Goal: Task Accomplishment & Management: Manage account settings

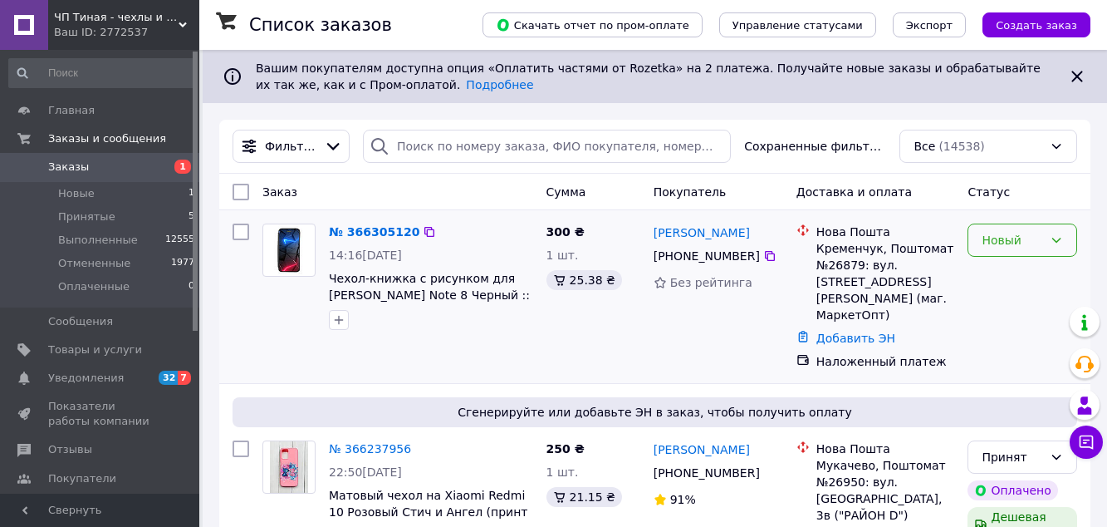
click at [1058, 240] on icon at bounding box center [1057, 240] width 9 height 5
click at [1009, 282] on li "Принят" at bounding box center [1023, 277] width 108 height 30
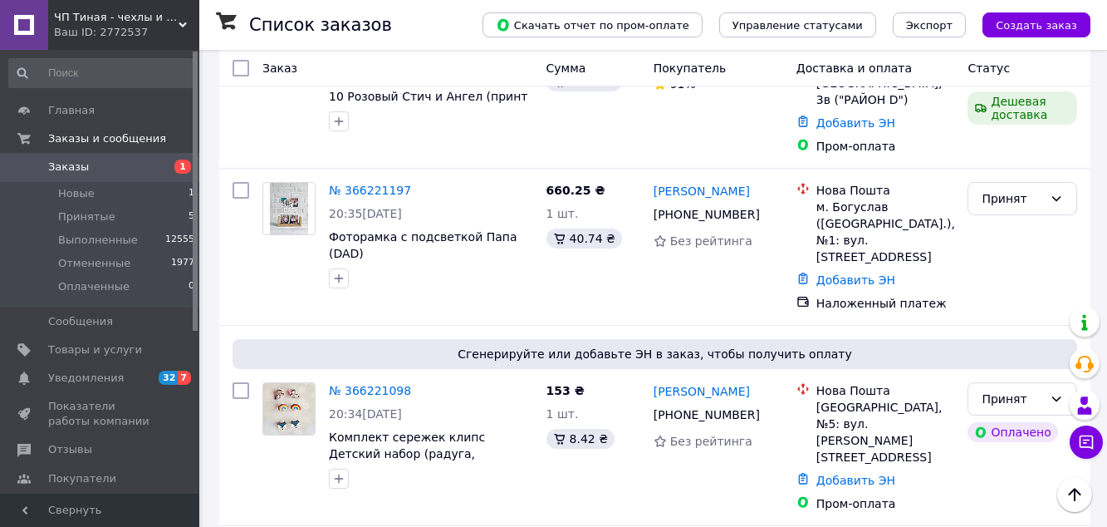
scroll to position [498, 0]
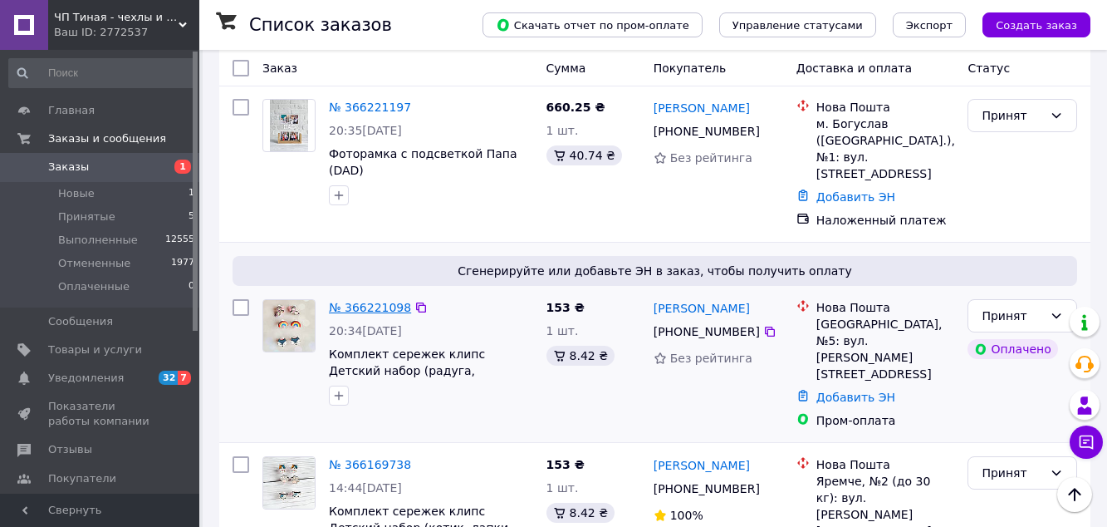
click at [364, 301] on link "№ 366221098" at bounding box center [370, 307] width 82 height 13
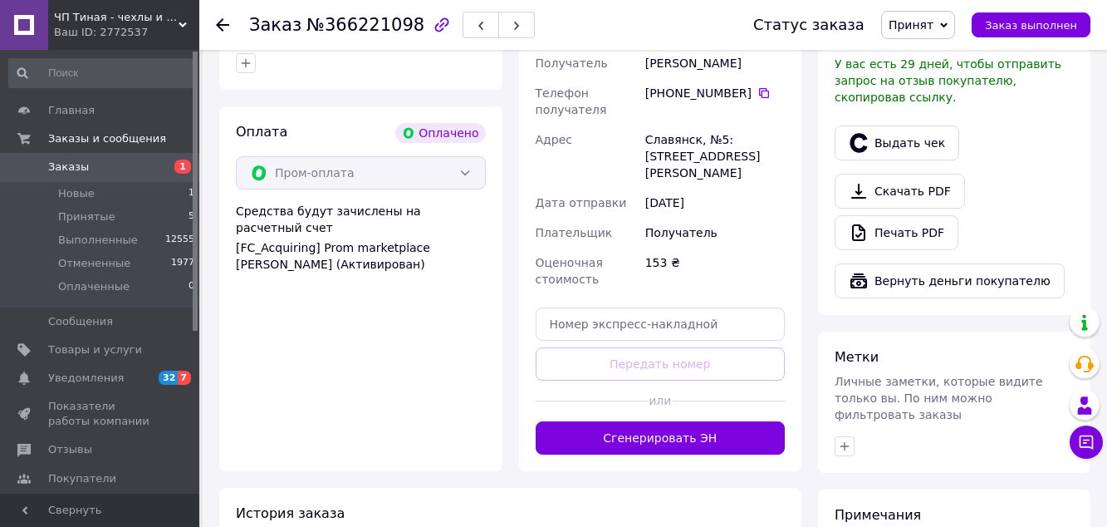
scroll to position [1080, 0]
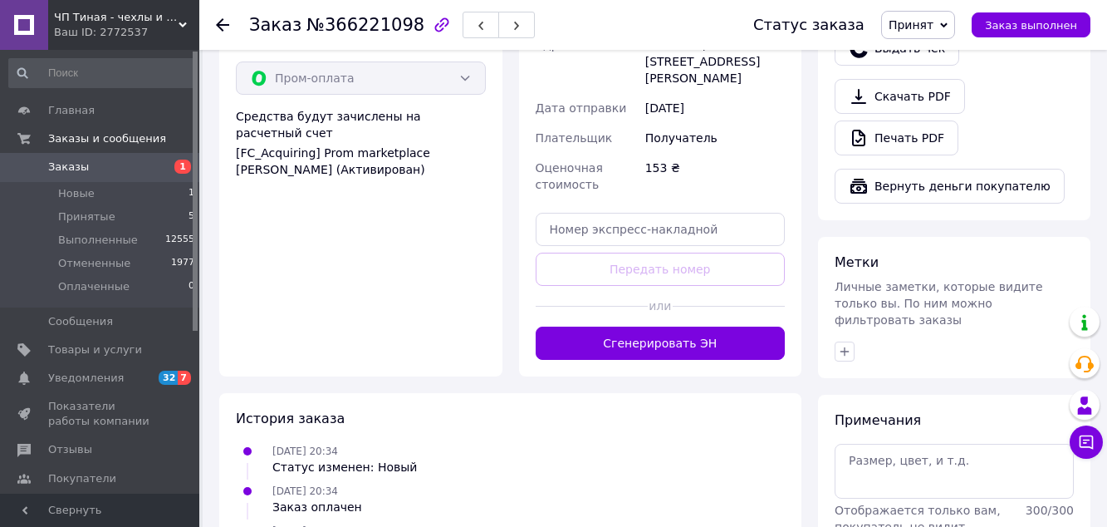
click at [60, 169] on span "Заказы" at bounding box center [68, 167] width 41 height 15
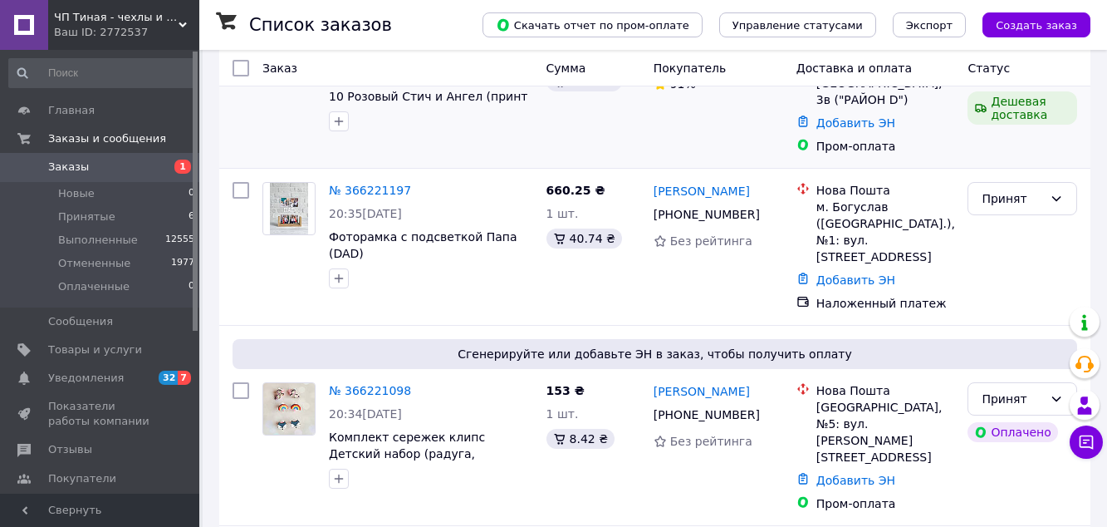
scroll to position [665, 0]
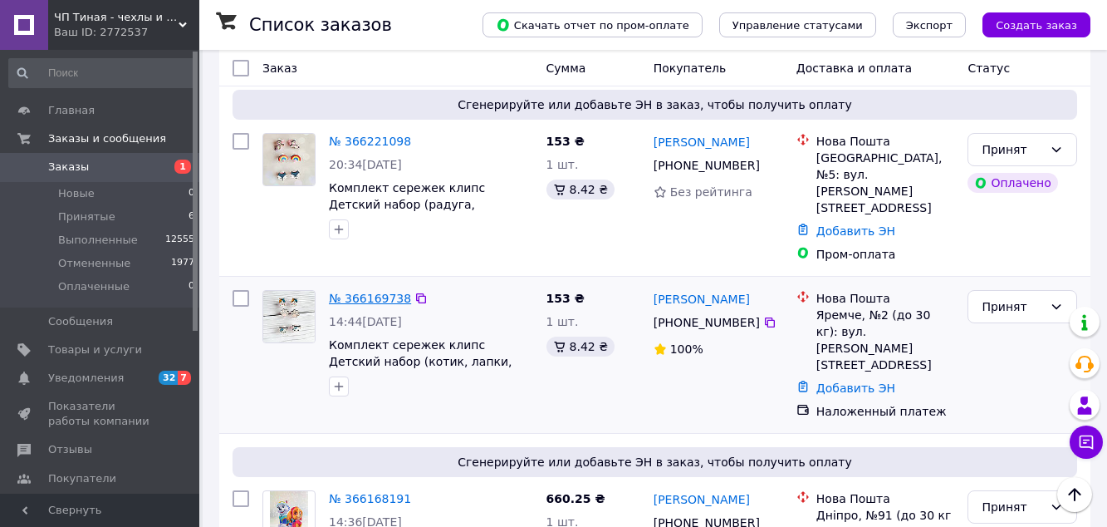
click at [369, 292] on link "№ 366169738" at bounding box center [370, 298] width 82 height 13
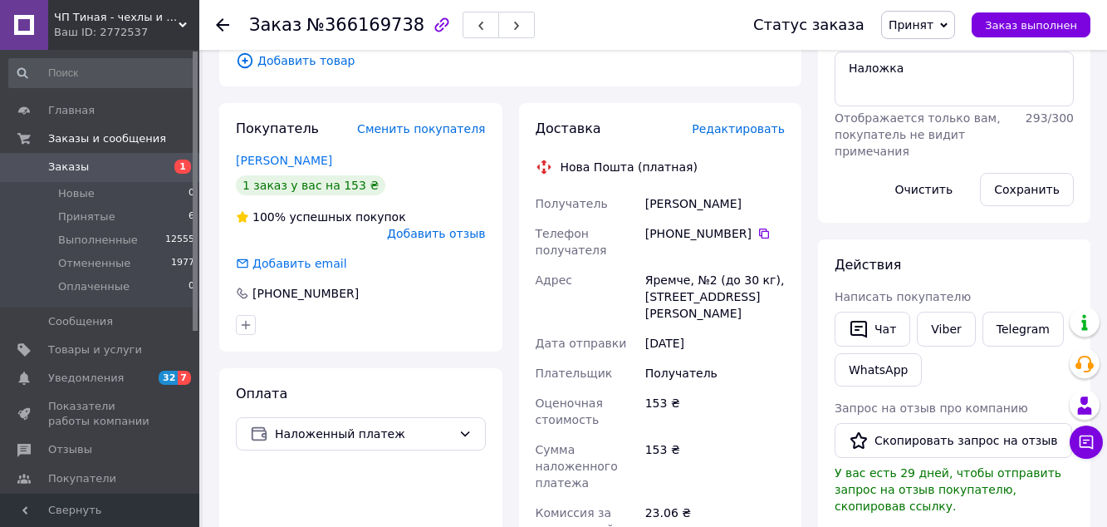
scroll to position [294, 0]
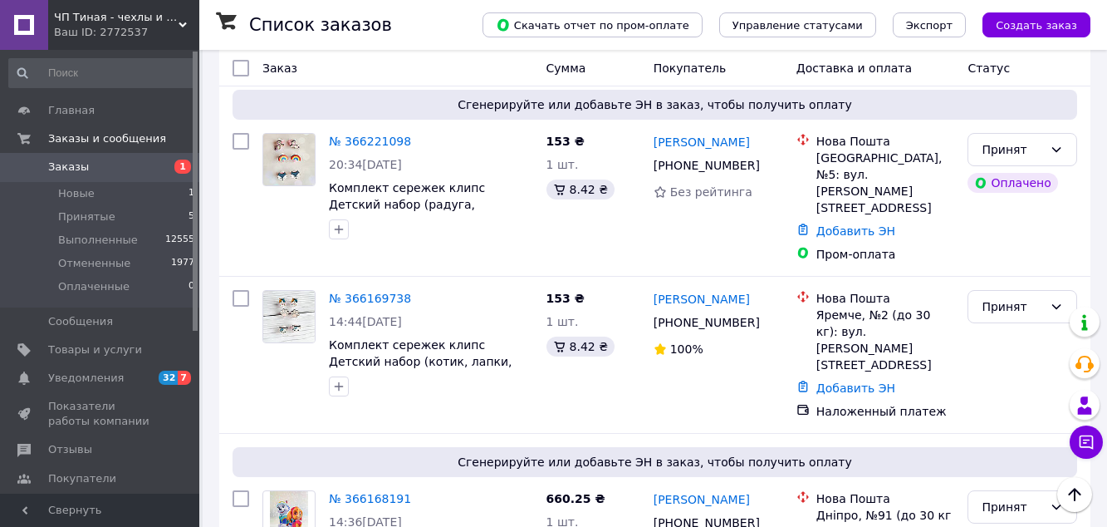
scroll to position [582, 0]
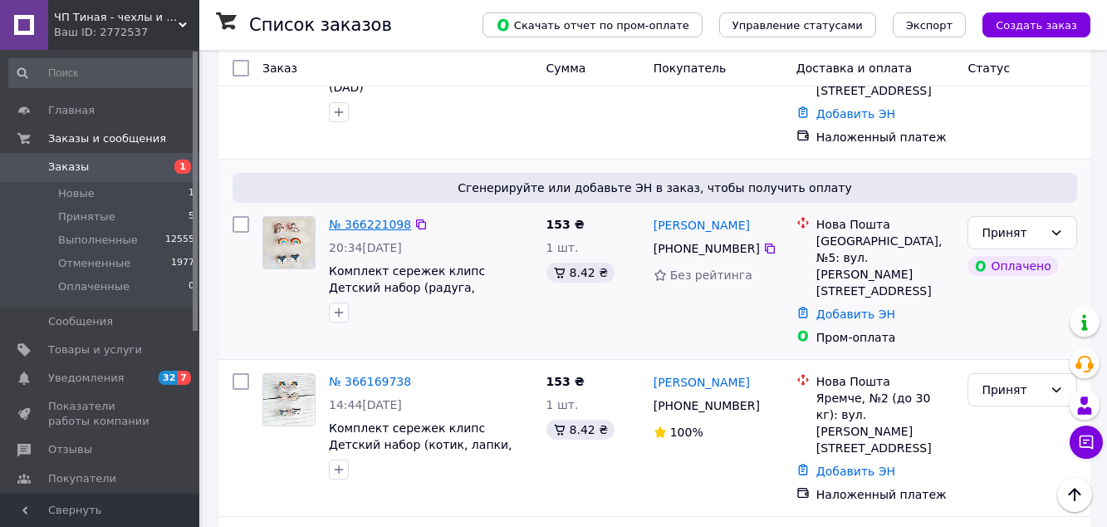
click at [373, 218] on link "№ 366221098" at bounding box center [370, 224] width 82 height 13
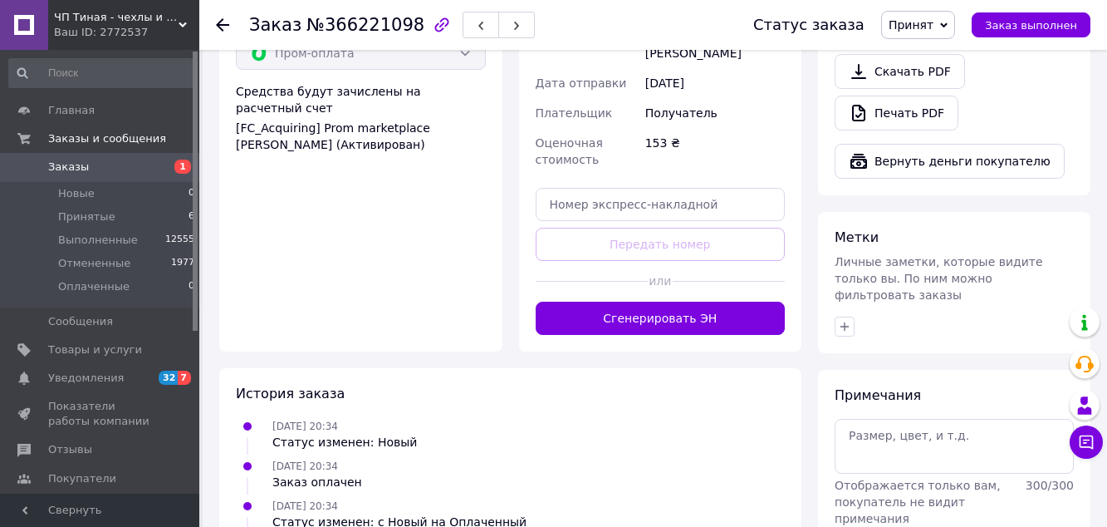
scroll to position [1118, 0]
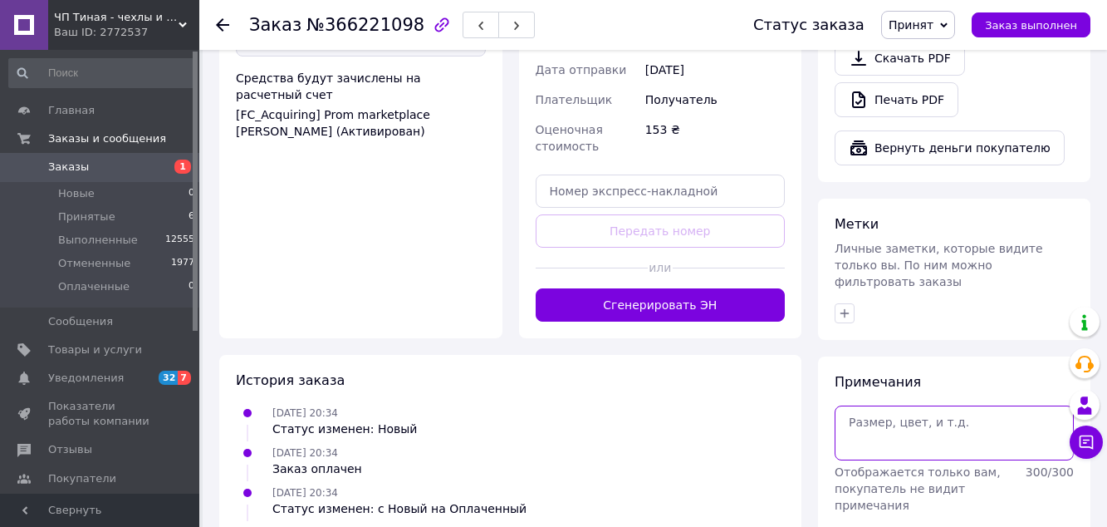
click at [902, 405] on textarea at bounding box center [954, 432] width 239 height 55
type textarea "уточнила"
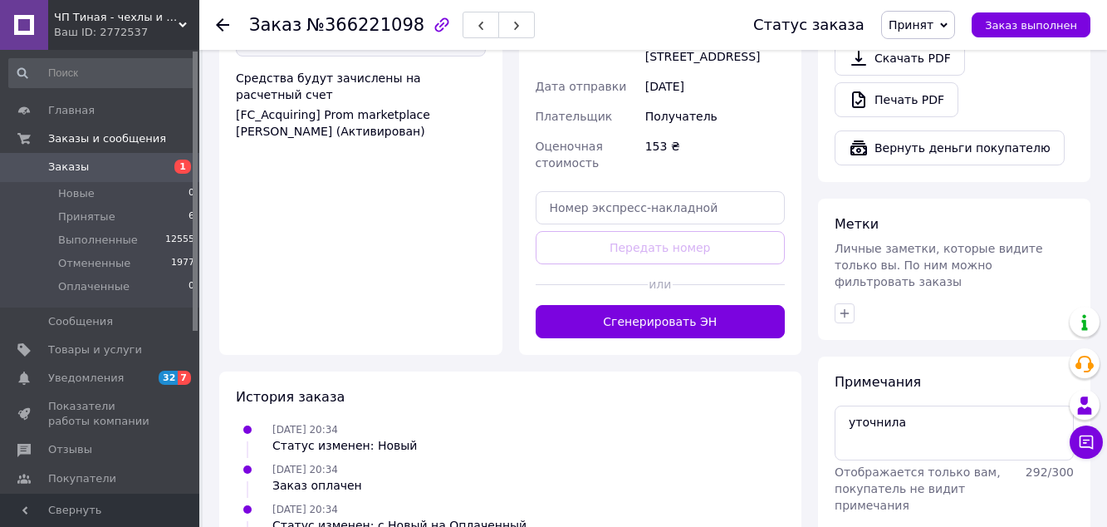
click at [66, 168] on span "Заказы" at bounding box center [68, 167] width 41 height 15
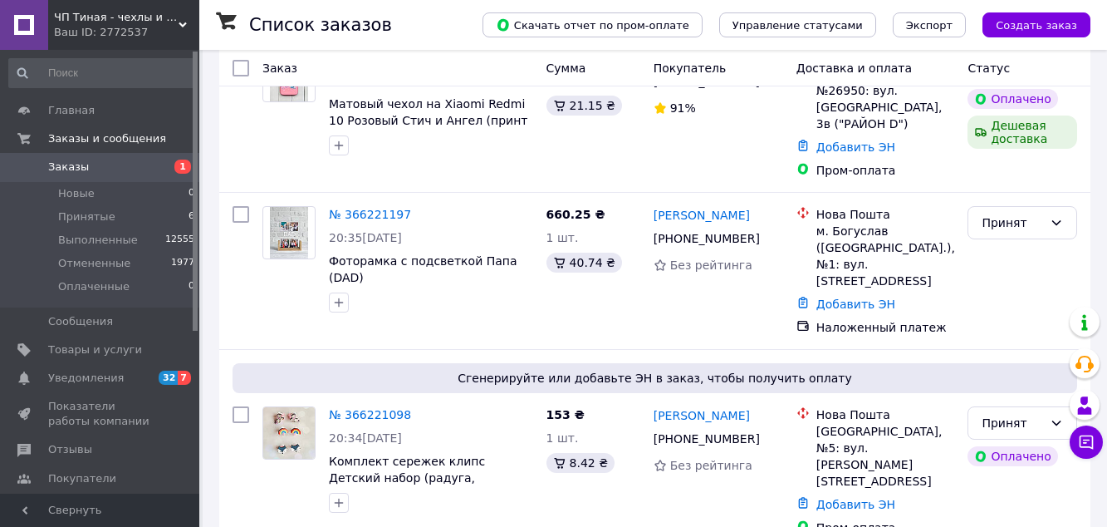
scroll to position [415, 0]
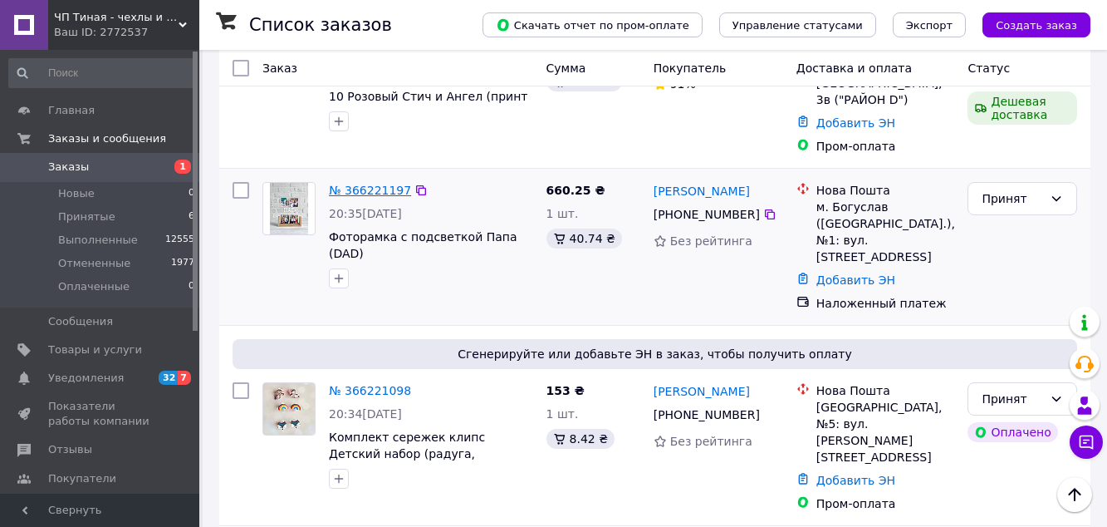
click at [376, 184] on link "№ 366221197" at bounding box center [370, 190] width 82 height 13
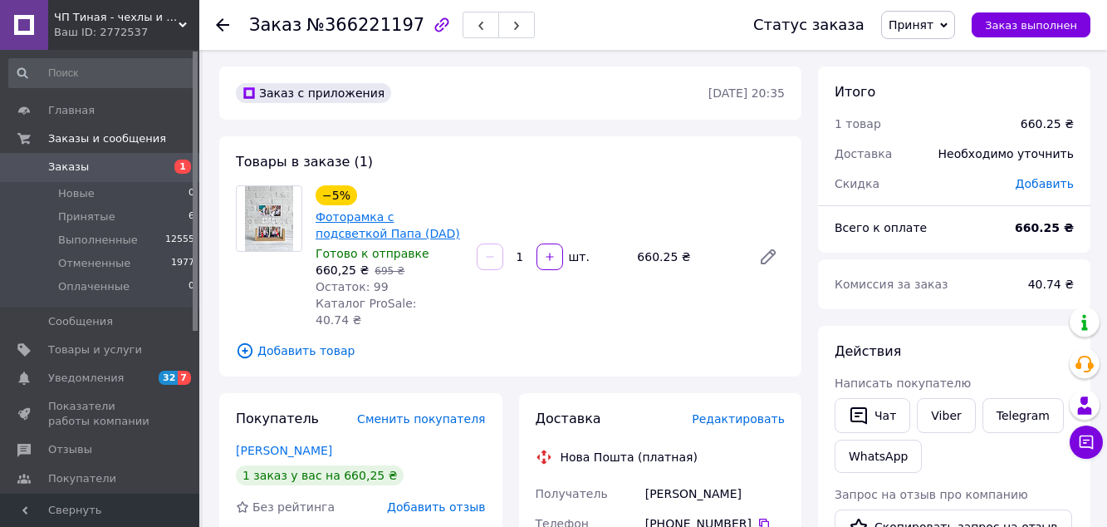
click at [369, 218] on link "Фоторамка с подсветкой Папа (DAD)" at bounding box center [388, 225] width 145 height 30
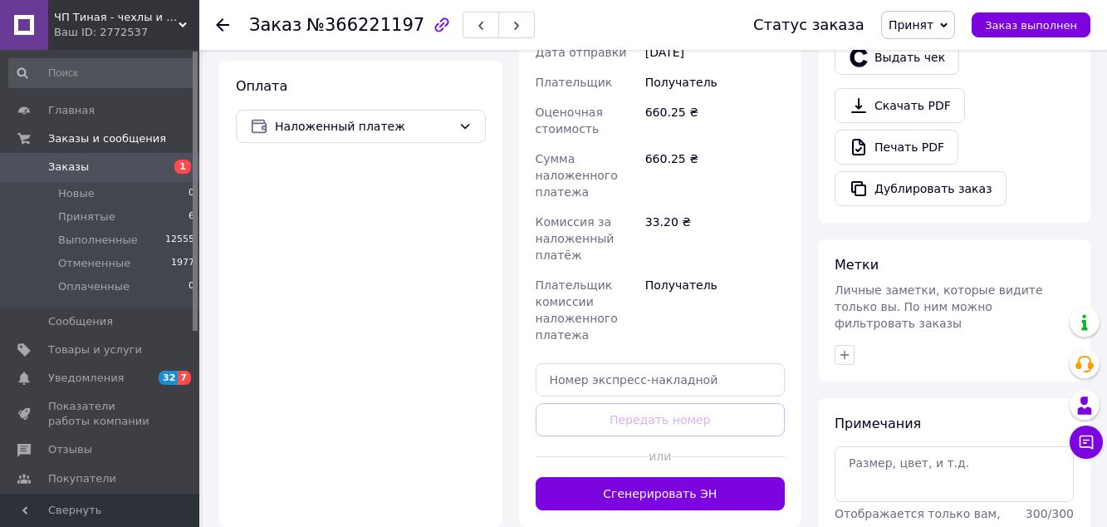
scroll to position [582, 0]
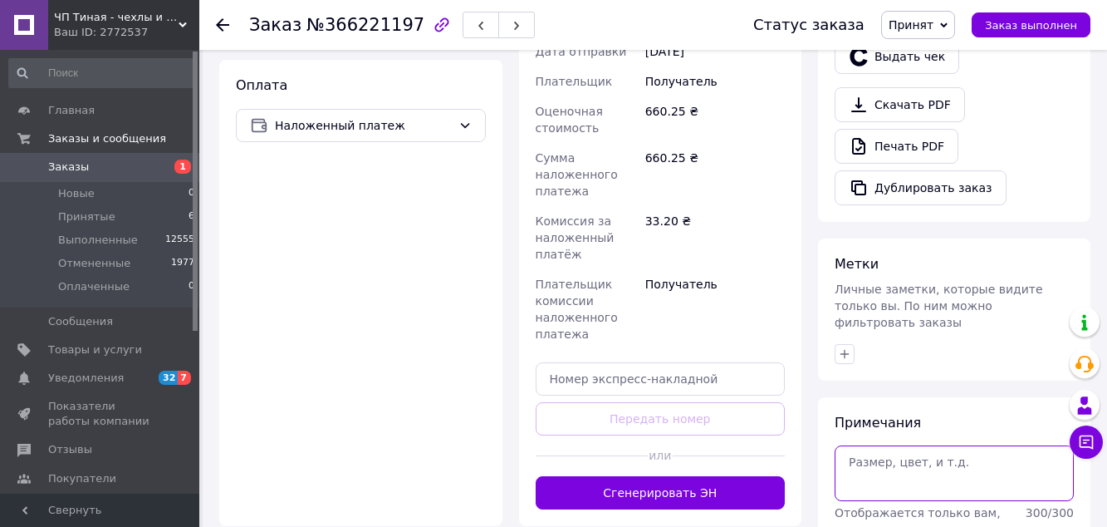
click at [891, 445] on textarea at bounding box center [954, 472] width 239 height 55
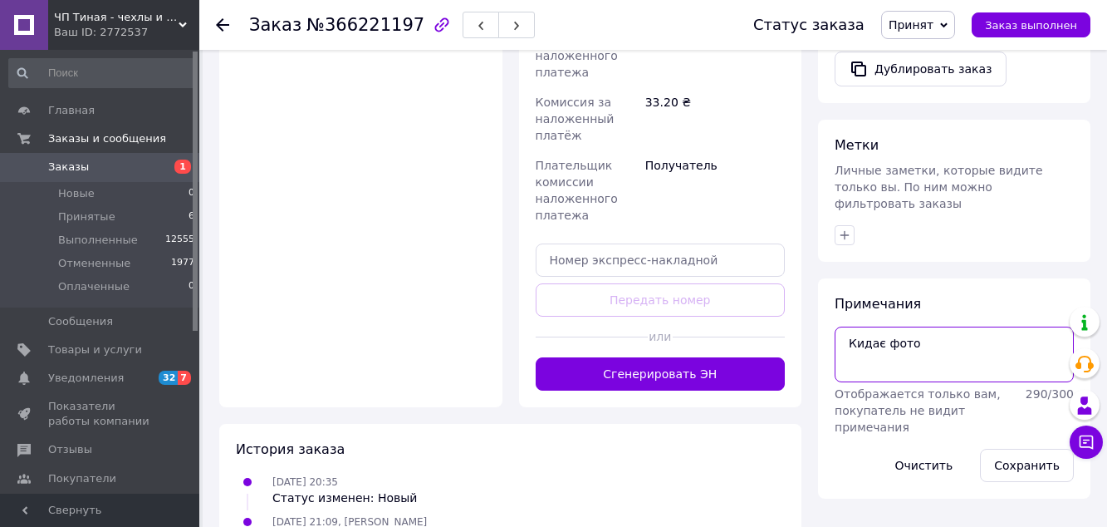
scroll to position [736, 0]
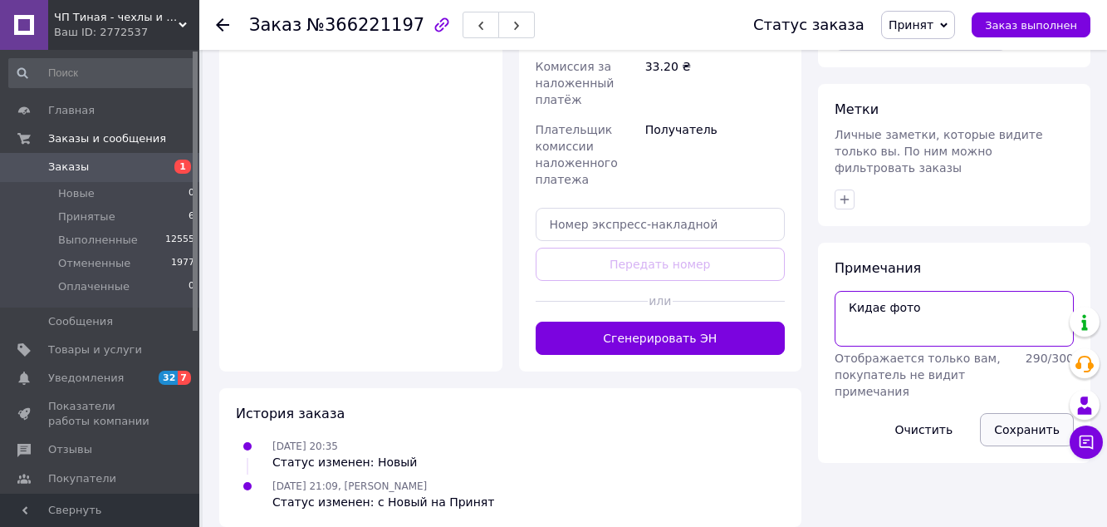
type textarea "Кидає фото"
click at [1023, 413] on button "Сохранить" at bounding box center [1027, 429] width 94 height 33
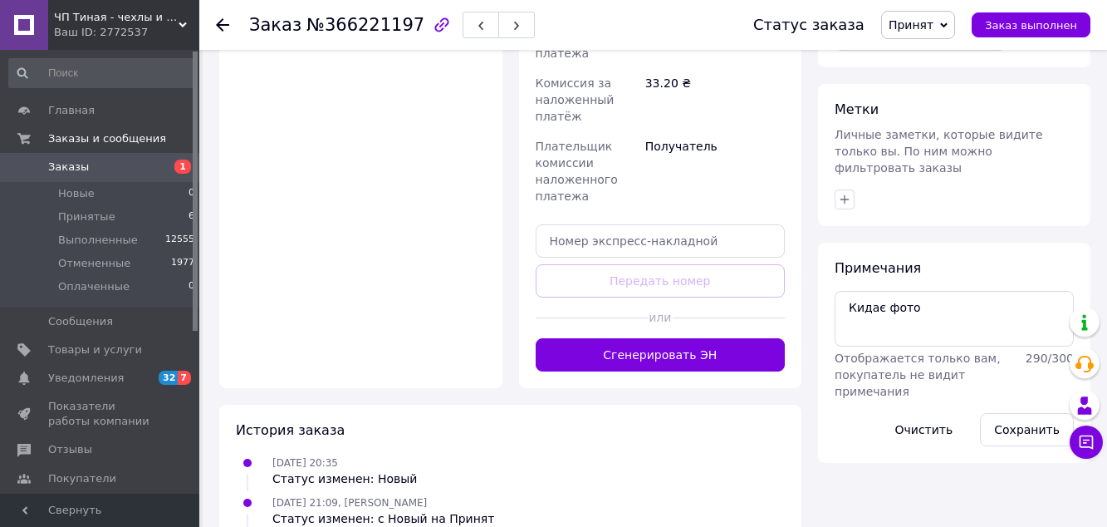
click at [63, 165] on span "Заказы" at bounding box center [68, 167] width 41 height 15
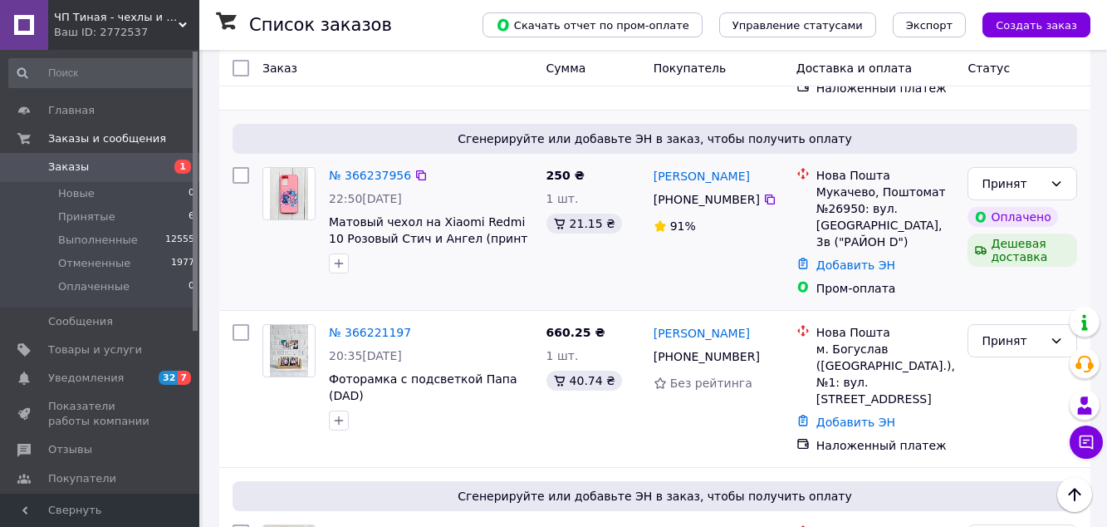
scroll to position [249, 0]
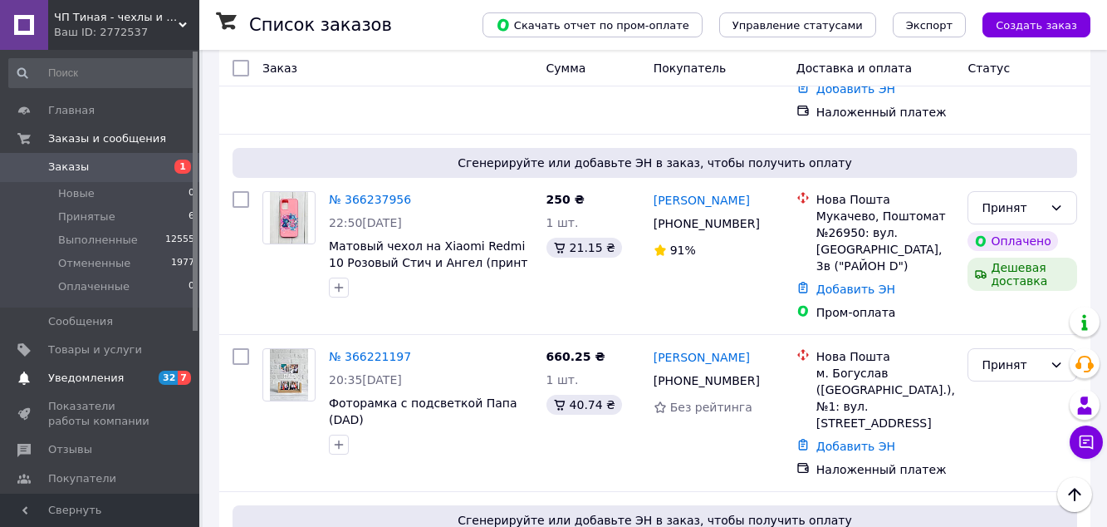
click at [183, 380] on span "7" at bounding box center [184, 378] width 13 height 14
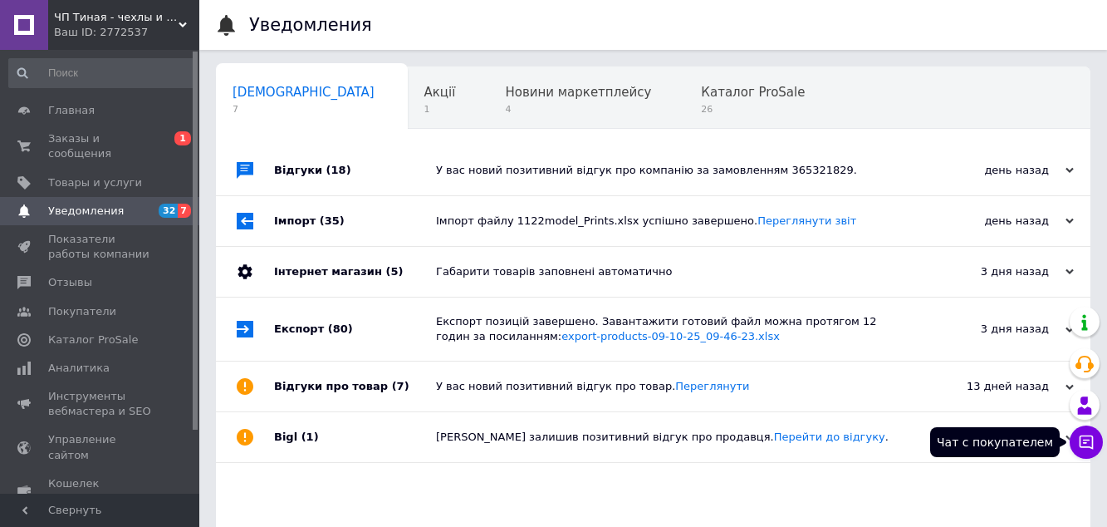
click at [1086, 440] on icon at bounding box center [1087, 442] width 14 height 14
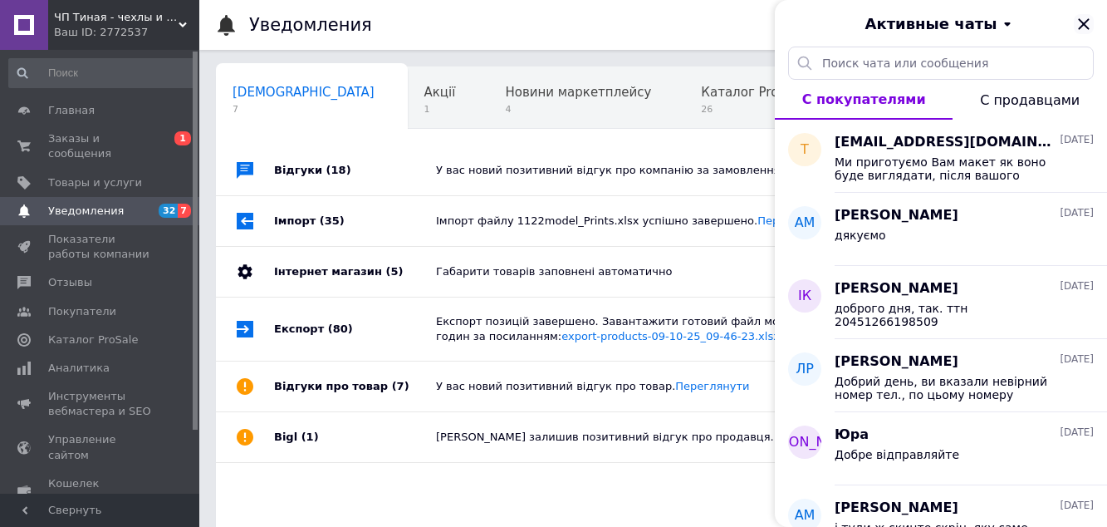
click at [1083, 27] on icon "Закрыть" at bounding box center [1084, 24] width 20 height 20
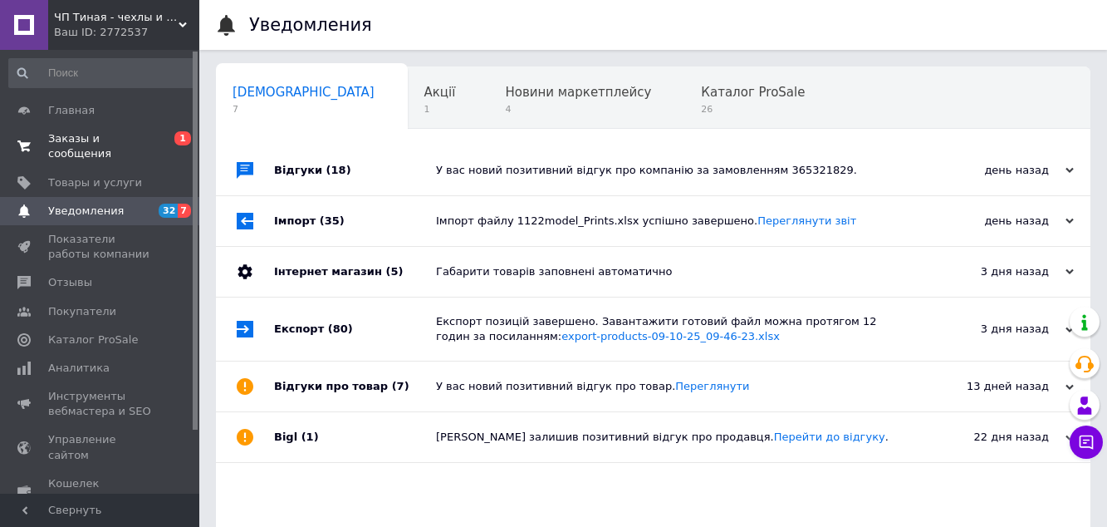
click at [93, 135] on span "Заказы и сообщения" at bounding box center [101, 146] width 106 height 30
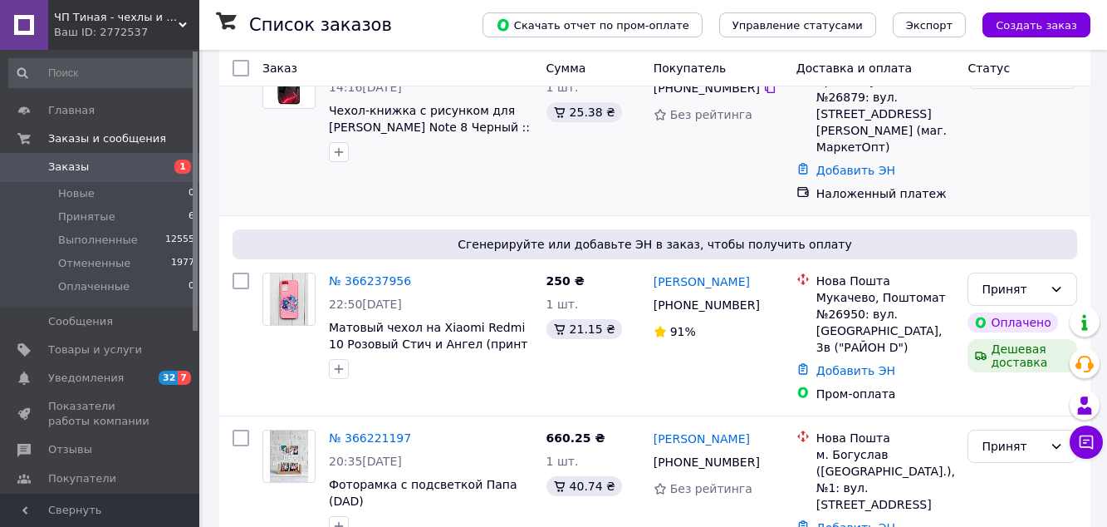
scroll to position [249, 0]
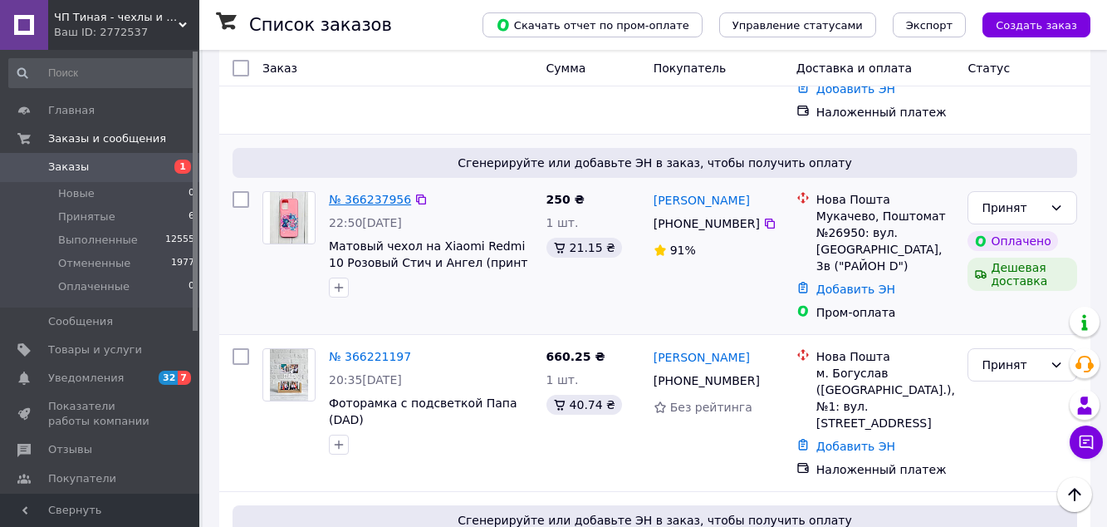
click at [361, 193] on link "№ 366237956" at bounding box center [370, 199] width 82 height 13
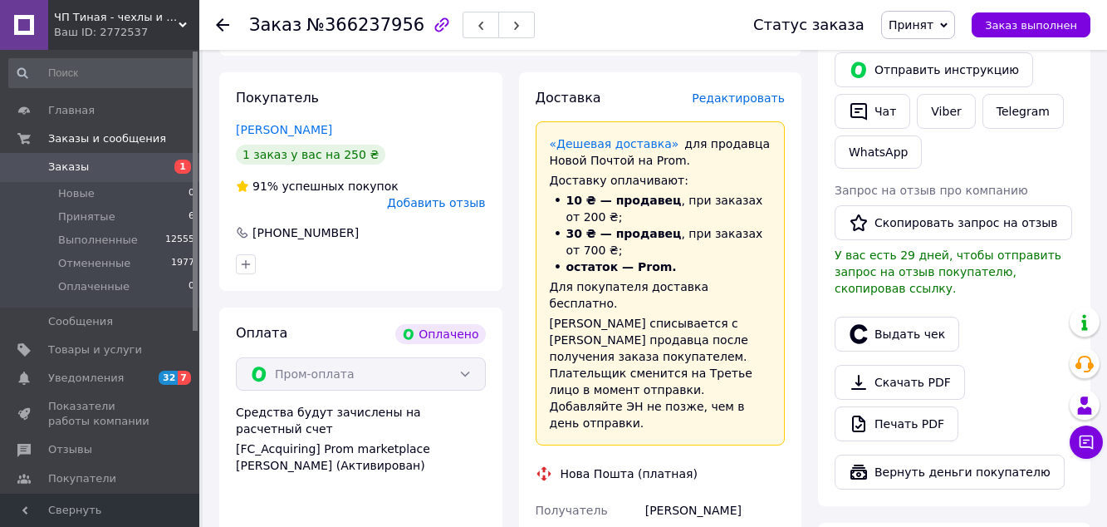
scroll to position [831, 0]
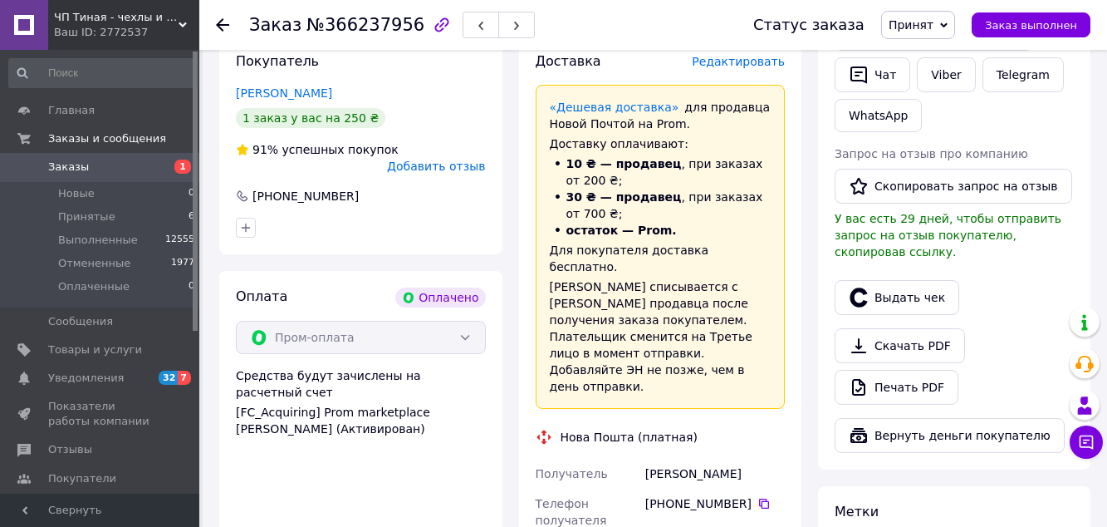
click at [60, 167] on span "Заказы" at bounding box center [68, 167] width 41 height 15
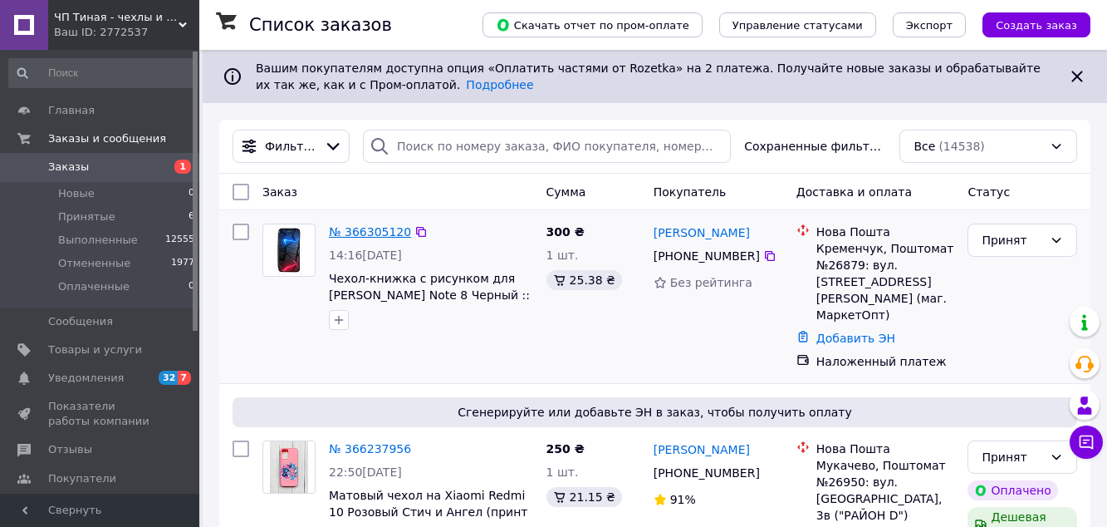
click at [357, 230] on link "№ 366305120" at bounding box center [370, 231] width 82 height 13
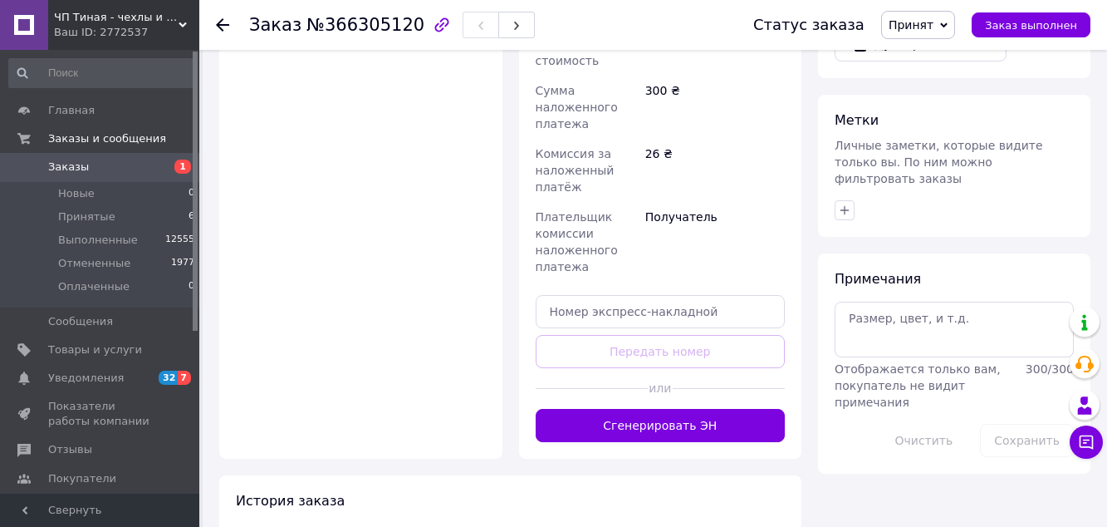
scroll to position [779, 0]
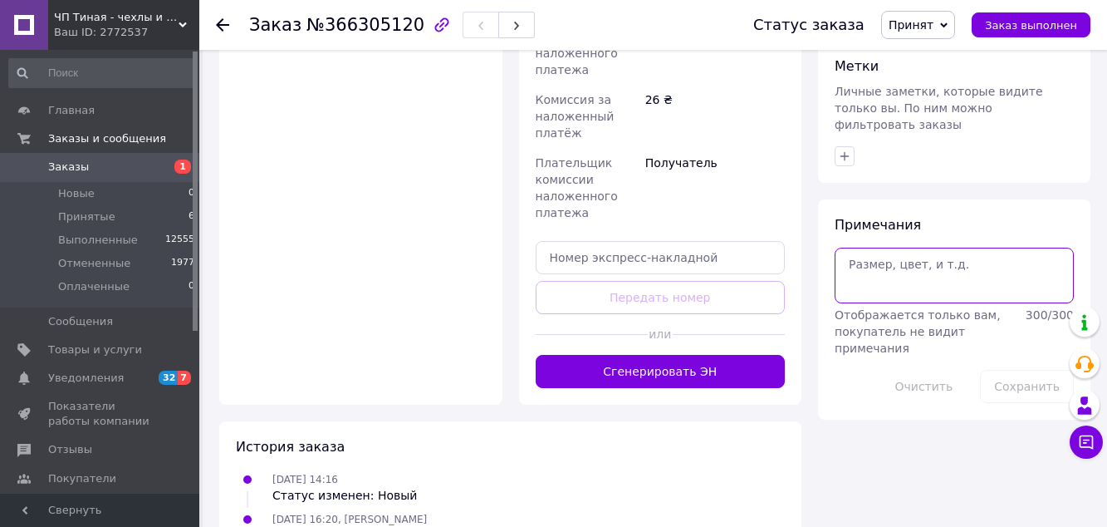
click at [862, 248] on textarea at bounding box center [954, 275] width 239 height 55
type textarea "наложка"
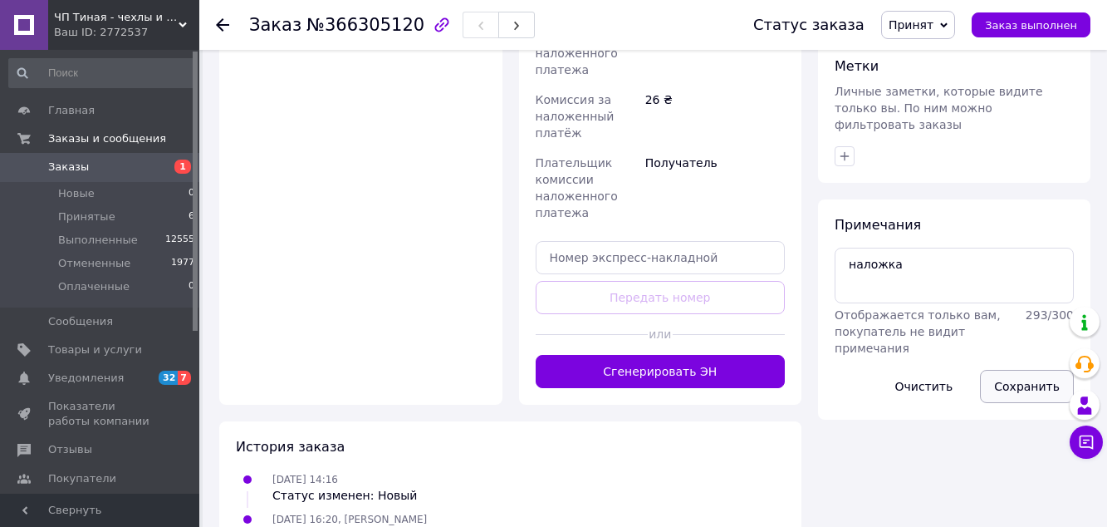
click at [1033, 370] on button "Сохранить" at bounding box center [1027, 386] width 94 height 33
click at [61, 168] on span "Заказы" at bounding box center [68, 167] width 41 height 15
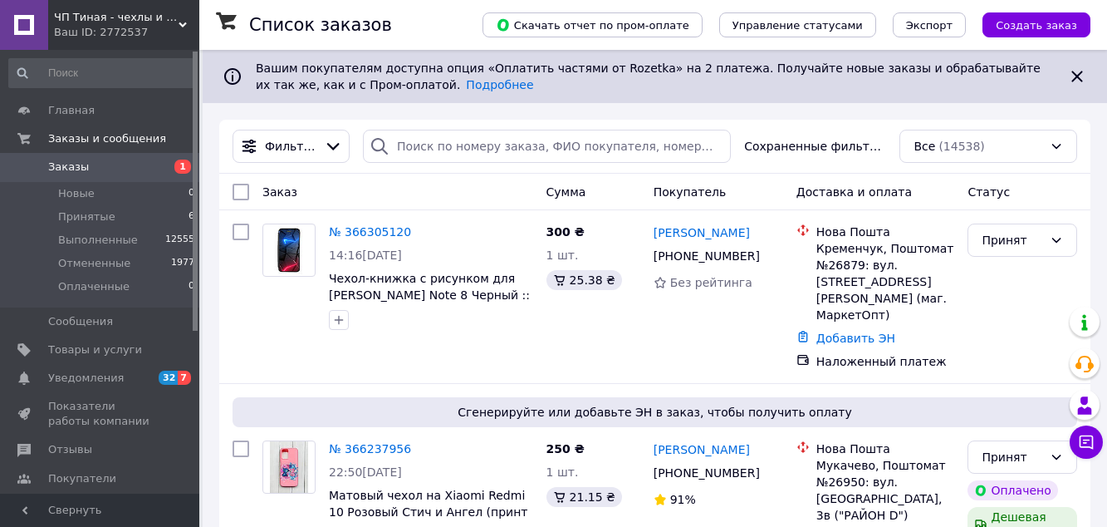
click at [66, 164] on span "Заказы" at bounding box center [68, 167] width 41 height 15
